Goal: Subscribe to service/newsletter

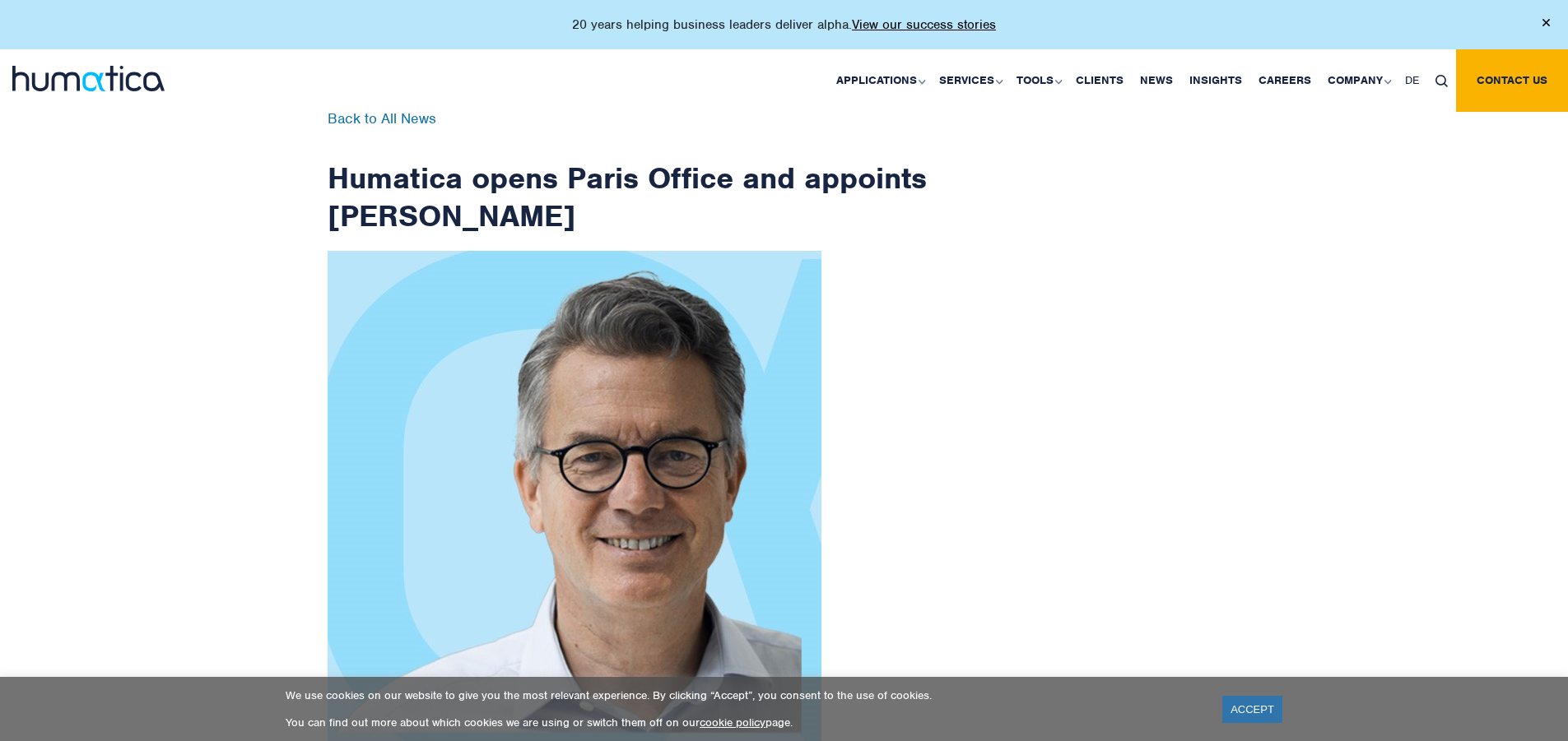
scroll to position [2626, 0]
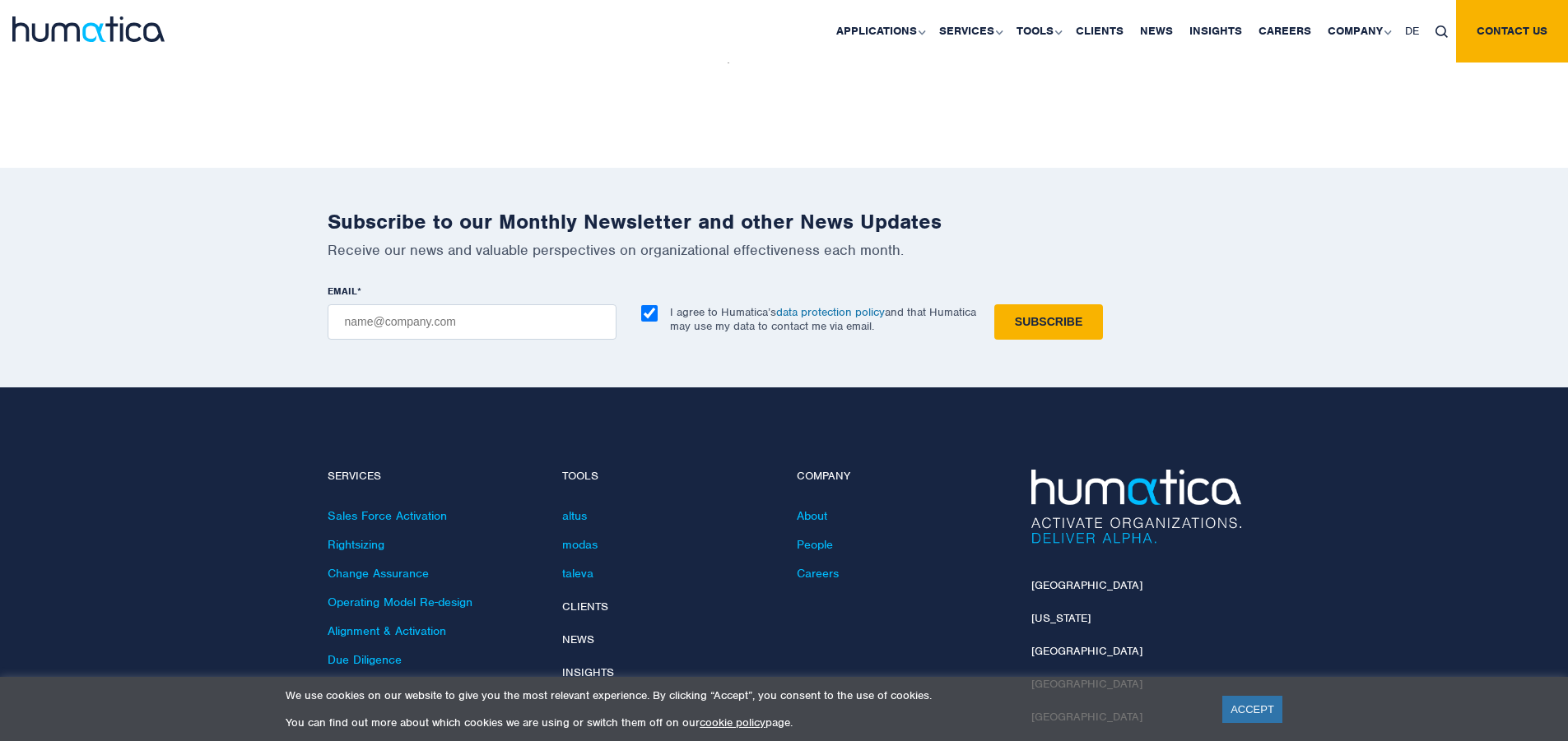
checkbox input "true"
type input "[EMAIL_ADDRESS][DOMAIN_NAME]"
click at [995, 305] on input "Subscribe" at bounding box center [1049, 322] width 109 height 35
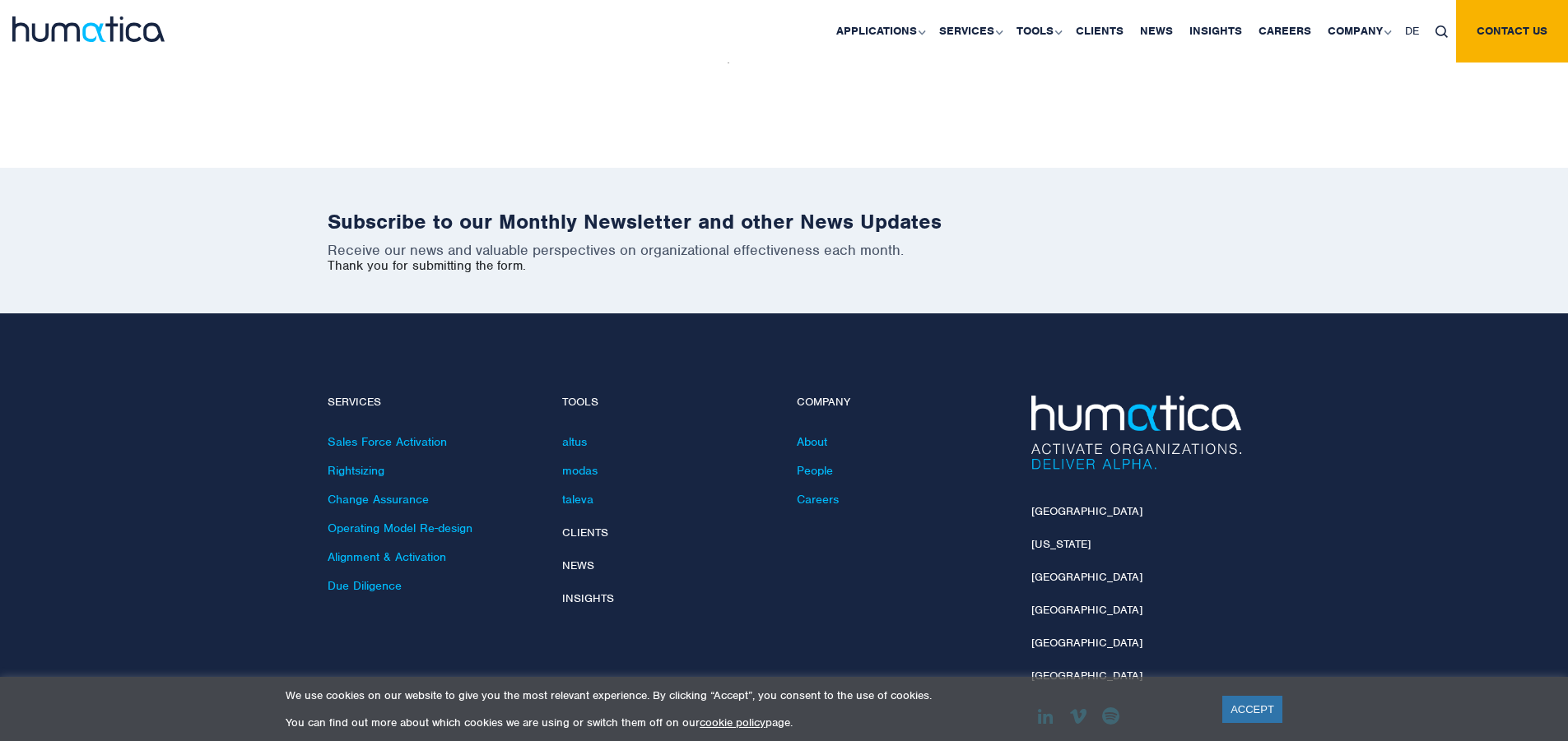
scroll to position [2551, 0]
